Goal: Check status: Check status

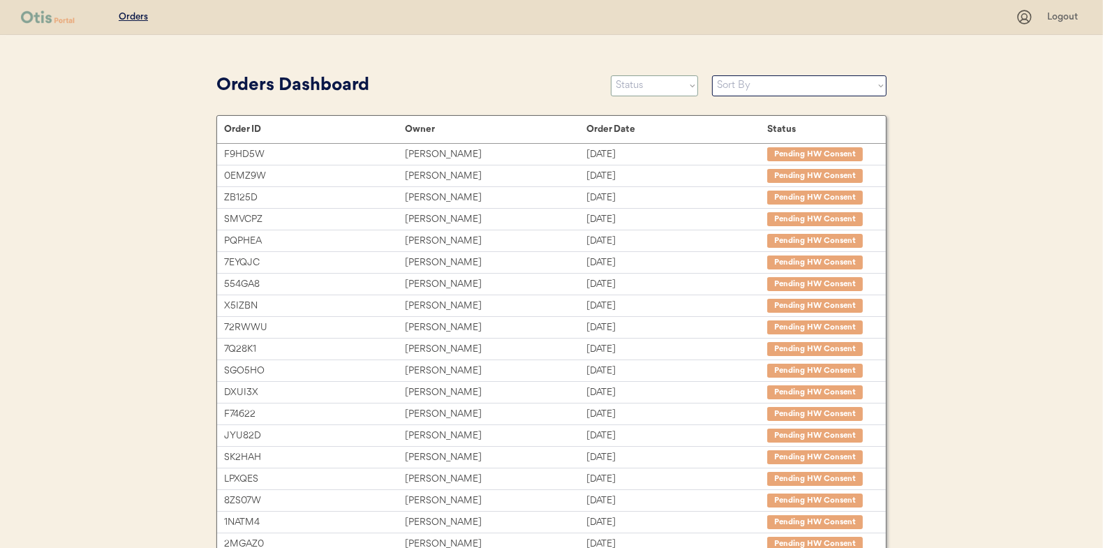
click at [656, 75] on select "Status On Hold New In Progress Complete Pending HW Consent Canceled" at bounding box center [654, 85] width 87 height 21
select select ""in_progress""
click at [611, 75] on select "Status On Hold New In Progress Complete Pending HW Consent Canceled" at bounding box center [654, 85] width 87 height 21
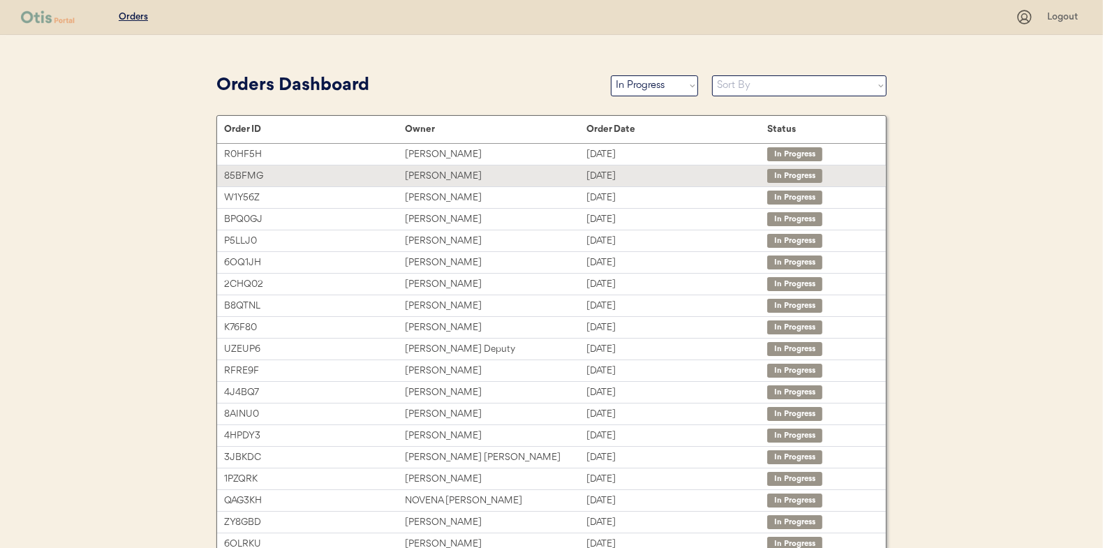
click at [528, 178] on div "Emily Cook" at bounding box center [495, 176] width 181 height 16
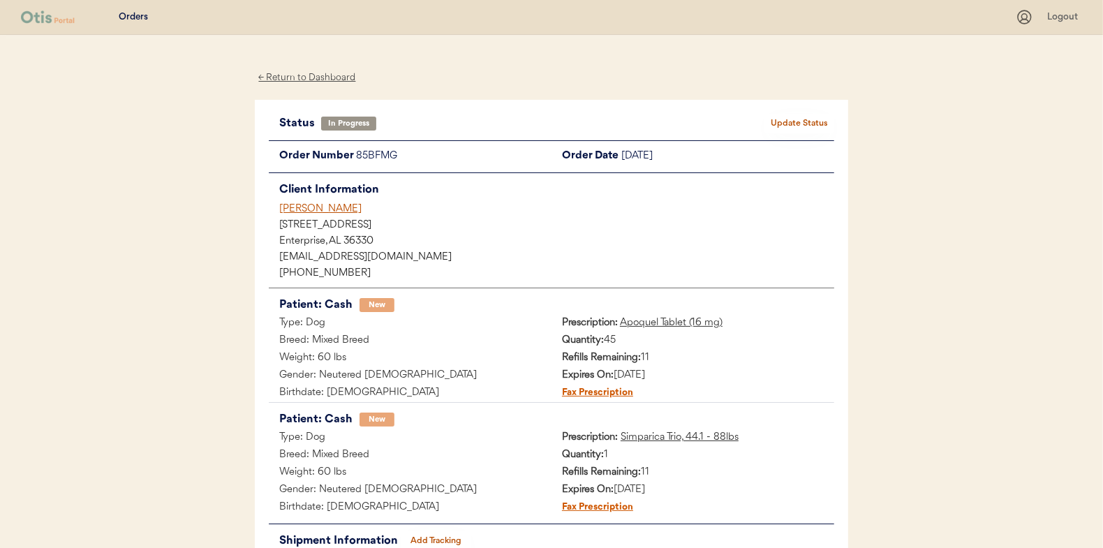
click at [337, 77] on div "← Return to Dashboard" at bounding box center [307, 78] width 105 height 16
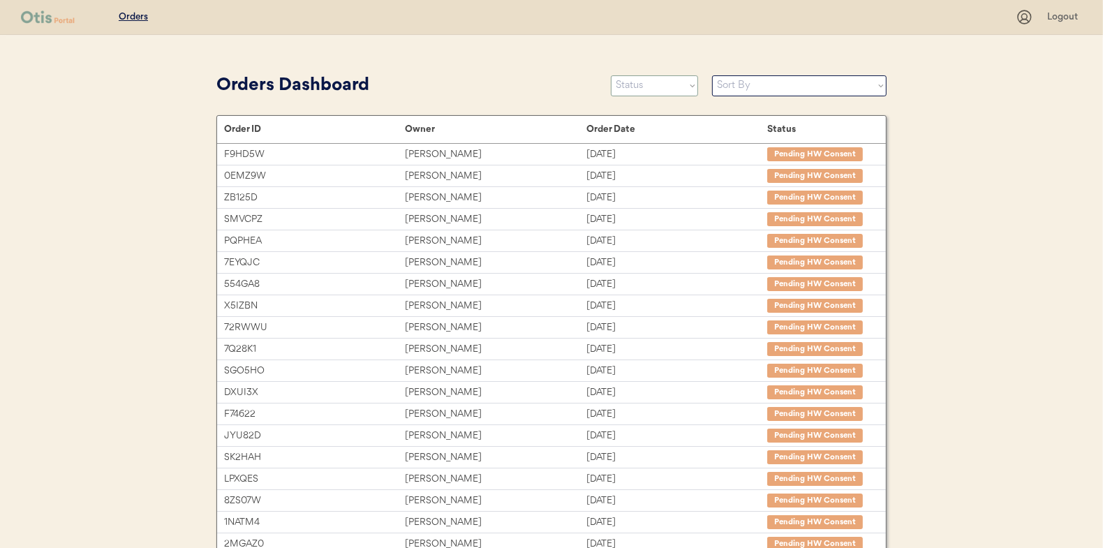
click at [653, 78] on select "Status On Hold New In Progress Complete Pending HW Consent Canceled" at bounding box center [654, 85] width 87 height 21
select select ""in_progress""
click at [611, 75] on select "Status On Hold New In Progress Complete Pending HW Consent Canceled" at bounding box center [654, 85] width 87 height 21
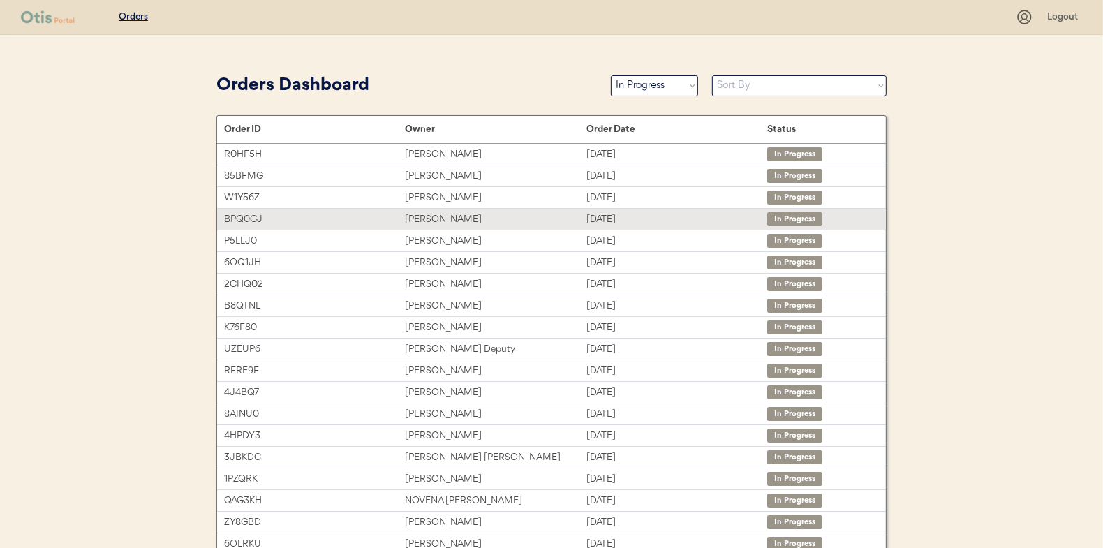
click at [576, 223] on div "Angela King" at bounding box center [495, 219] width 181 height 16
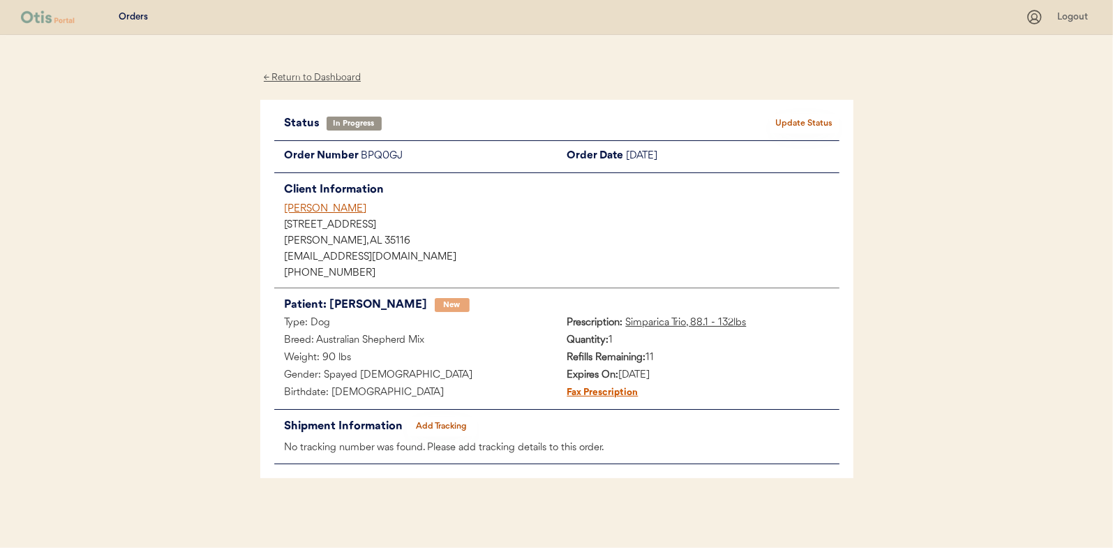
click at [339, 79] on div "← Return to Dashboard" at bounding box center [312, 78] width 105 height 16
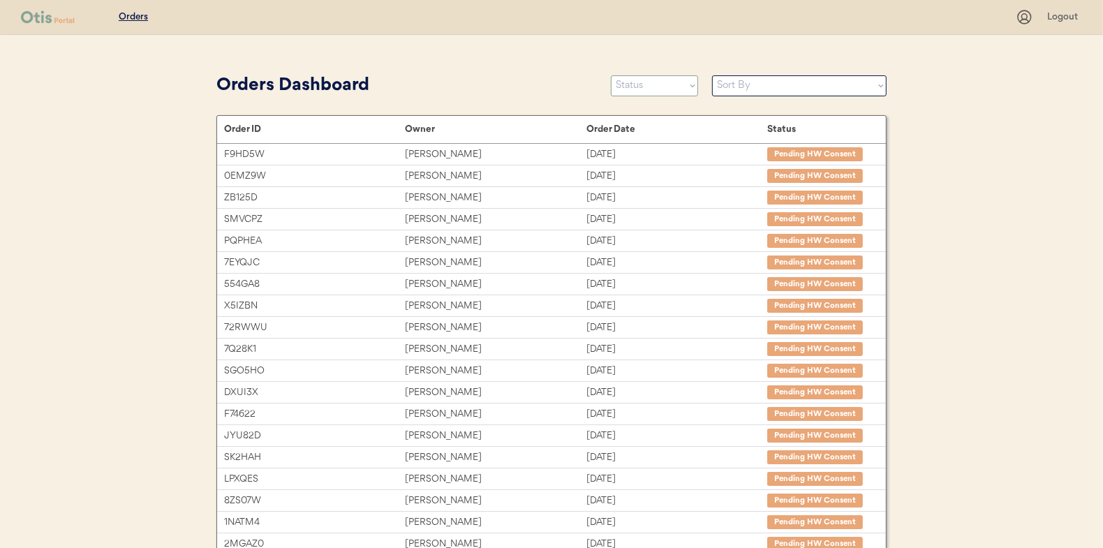
click at [664, 88] on select "Status On Hold New In Progress Complete Pending HW Consent Canceled" at bounding box center [654, 85] width 87 height 21
select select ""in_progress""
click at [611, 75] on select "Status On Hold New In Progress Complete Pending HW Consent Canceled" at bounding box center [654, 85] width 87 height 21
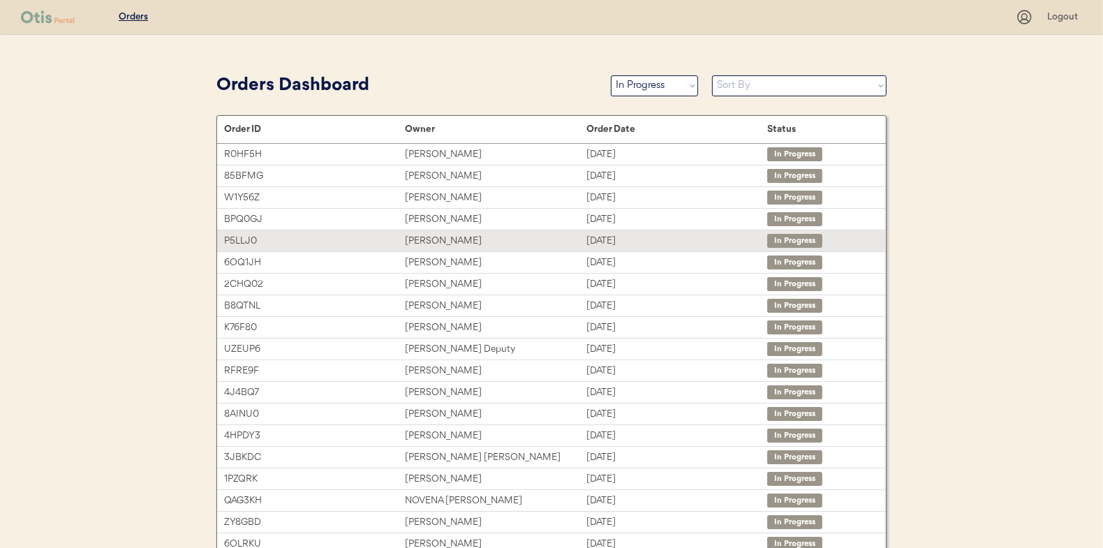
click at [522, 239] on div "[PERSON_NAME]" at bounding box center [495, 241] width 181 height 16
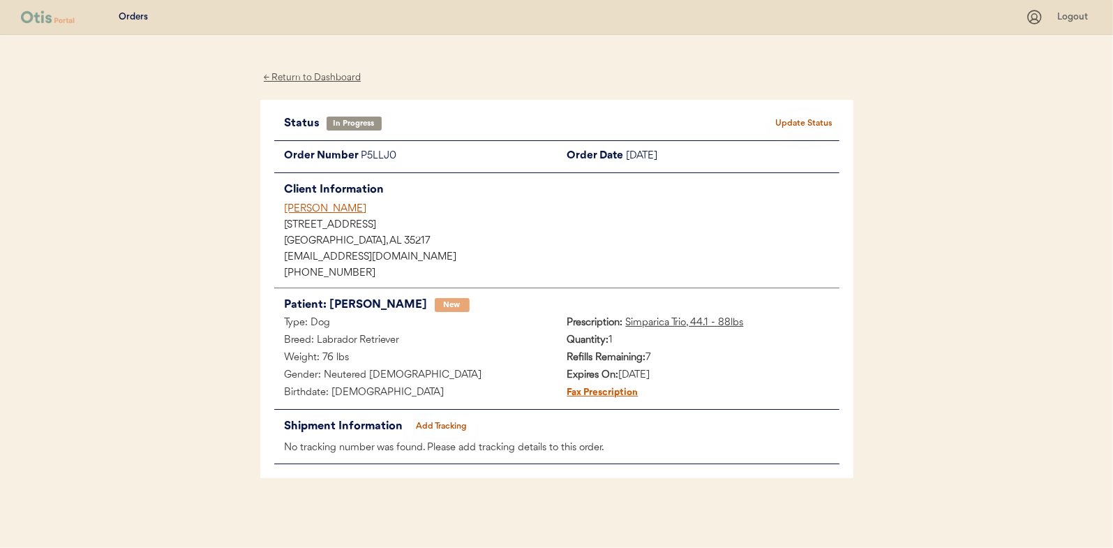
click at [293, 75] on div "← Return to Dashboard" at bounding box center [312, 78] width 105 height 16
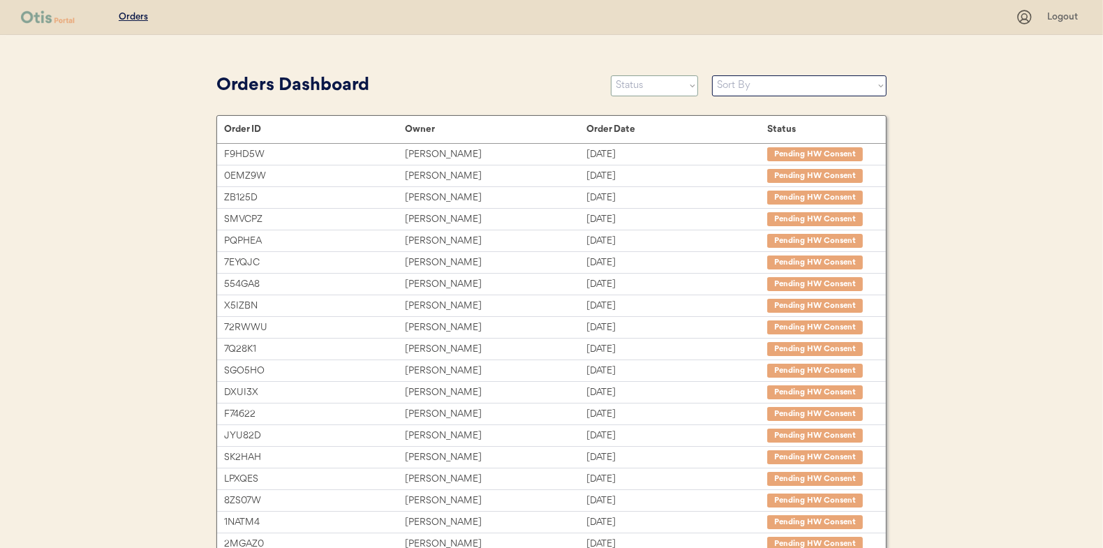
click at [660, 89] on select "Status On Hold New In Progress Complete Pending HW Consent Canceled" at bounding box center [654, 85] width 87 height 21
select select ""in_progress""
click at [611, 75] on select "Status On Hold New In Progress Complete Pending HW Consent Canceled" at bounding box center [654, 85] width 87 height 21
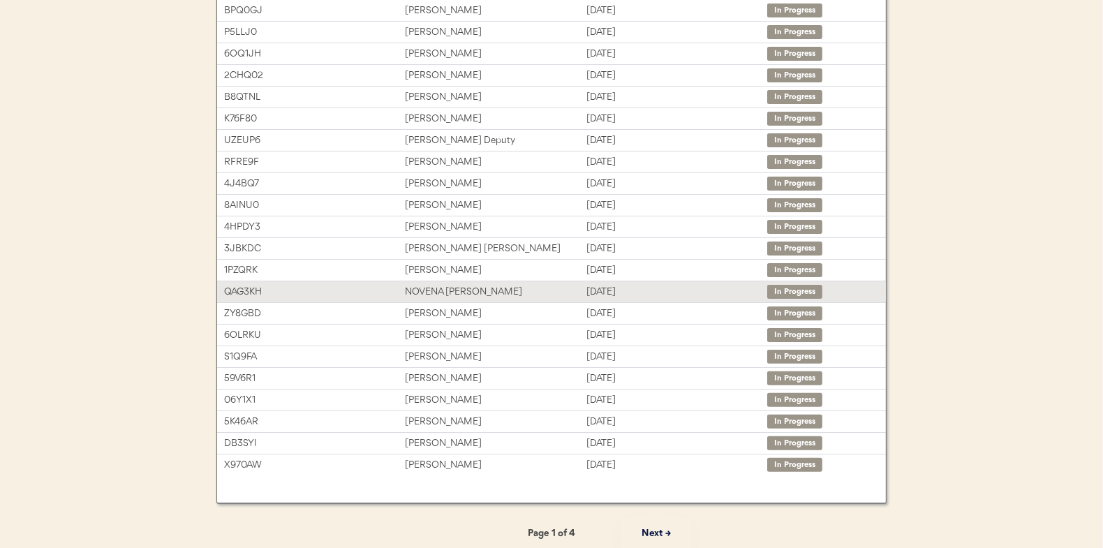
scroll to position [214, 0]
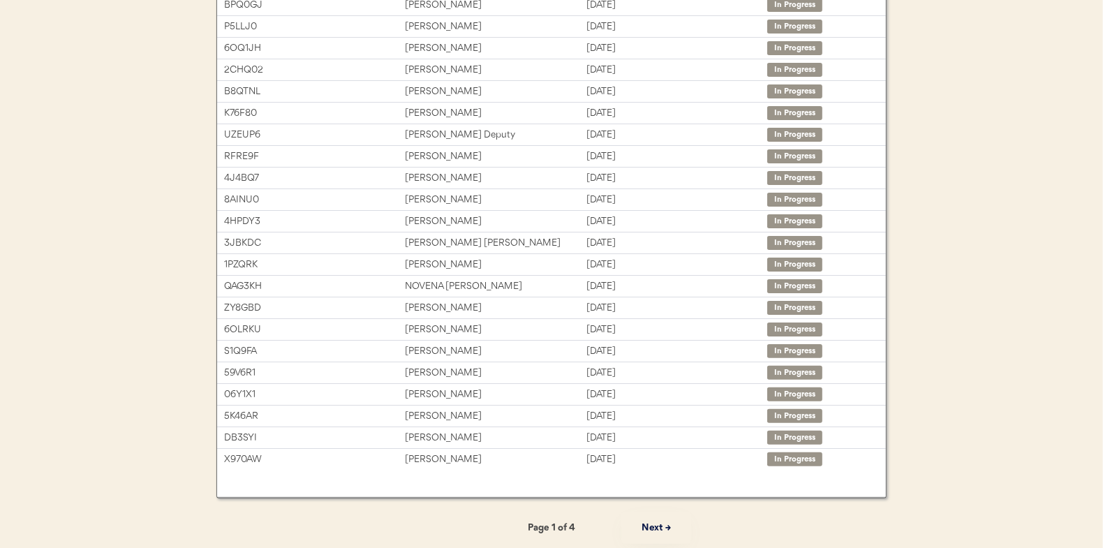
click at [653, 521] on button "Next →" at bounding box center [656, 527] width 70 height 31
click at [664, 522] on button "Next →" at bounding box center [656, 527] width 70 height 31
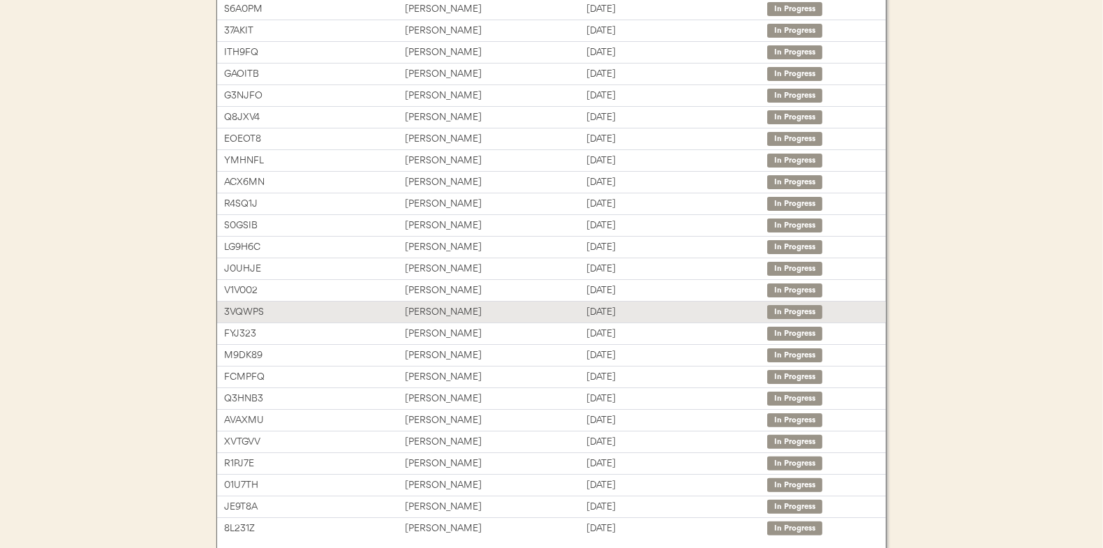
scroll to position [144, 0]
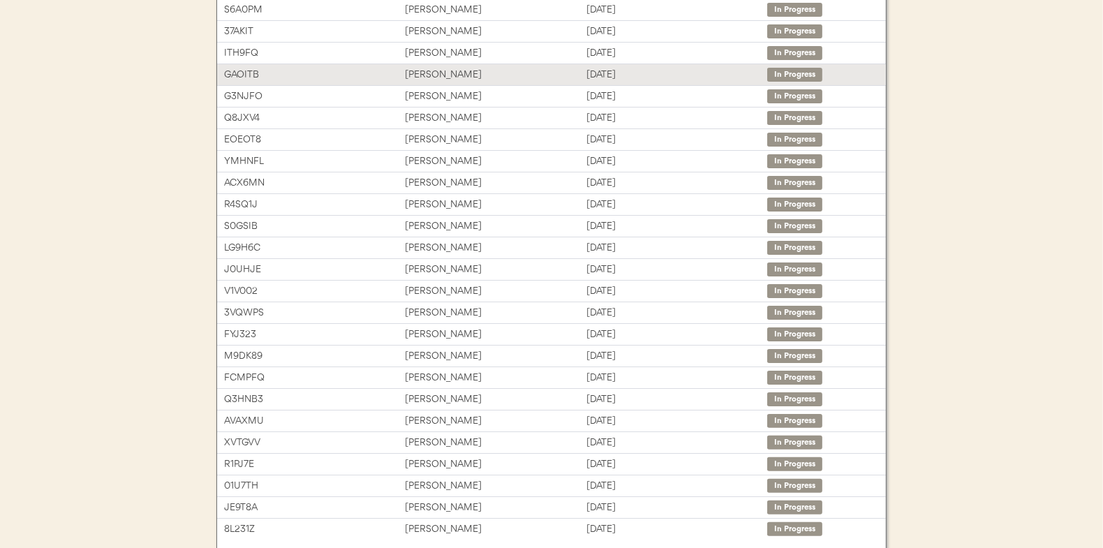
click at [475, 64] on div "GAOITB [PERSON_NAME] [DATE] In Progress" at bounding box center [551, 74] width 669 height 21
click at [456, 68] on div "[PERSON_NAME]" at bounding box center [495, 75] width 181 height 16
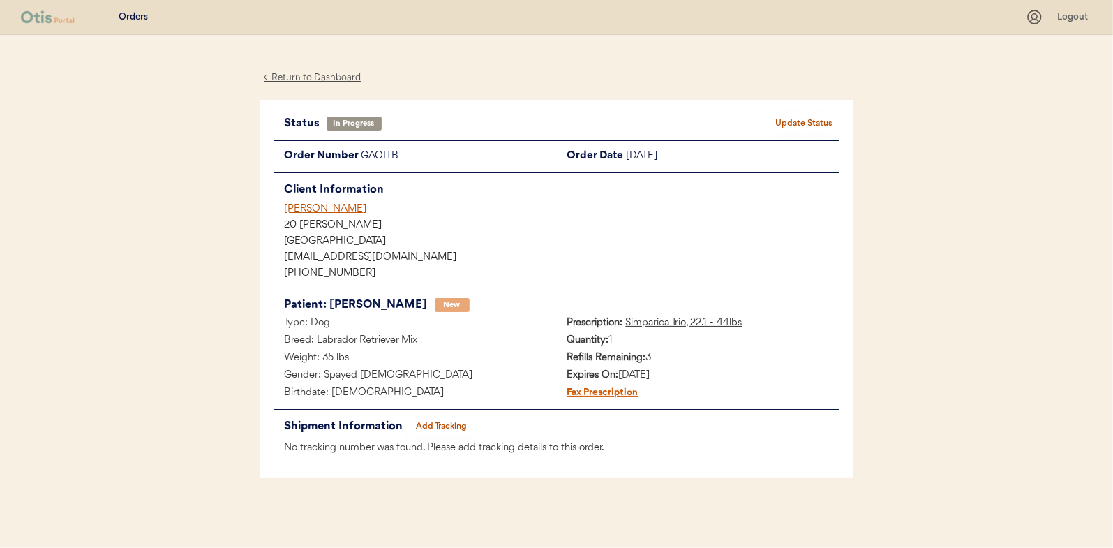
drag, startPoint x: 586, startPoint y: 276, endPoint x: 595, endPoint y: 223, distance: 53.2
click at [595, 223] on div "20 [PERSON_NAME]" at bounding box center [562, 226] width 555 height 10
